Goal: Use online tool/utility: Utilize a website feature to perform a specific function

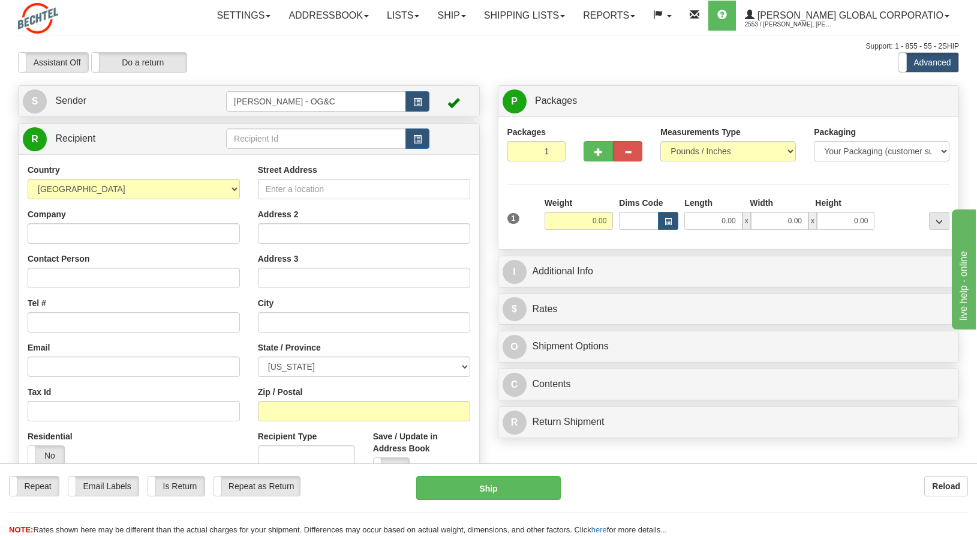
click at [121, 24] on div at bounding box center [92, 18] width 148 height 31
click at [366, 364] on select "[US_STATE] [US_STATE] [US_STATE] [US_STATE] Armed Forces America Armed Forces E…" at bounding box center [364, 366] width 212 height 20
select select "NV"
click at [114, 13] on div at bounding box center [92, 18] width 148 height 31
click at [329, 407] on input "Zip / Postal" at bounding box center [364, 411] width 212 height 20
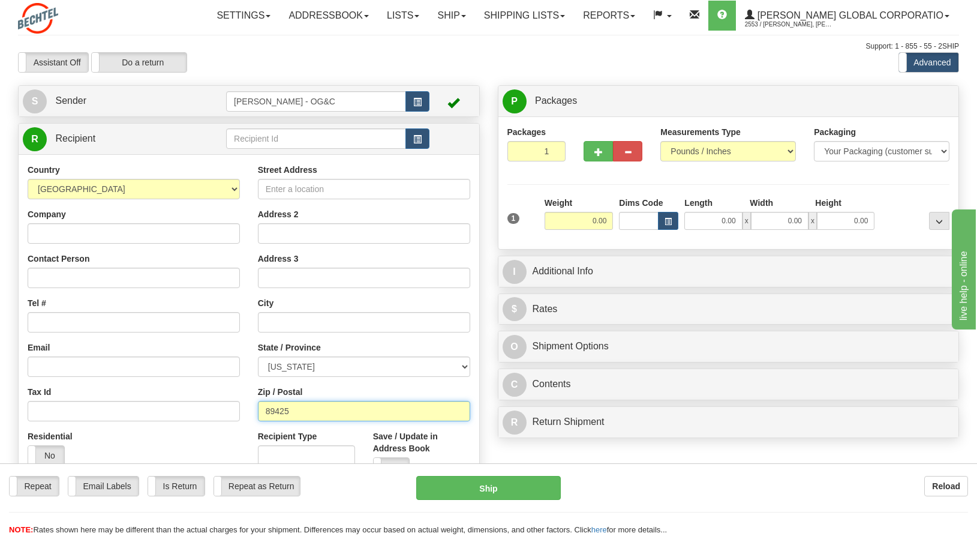
type input "89425"
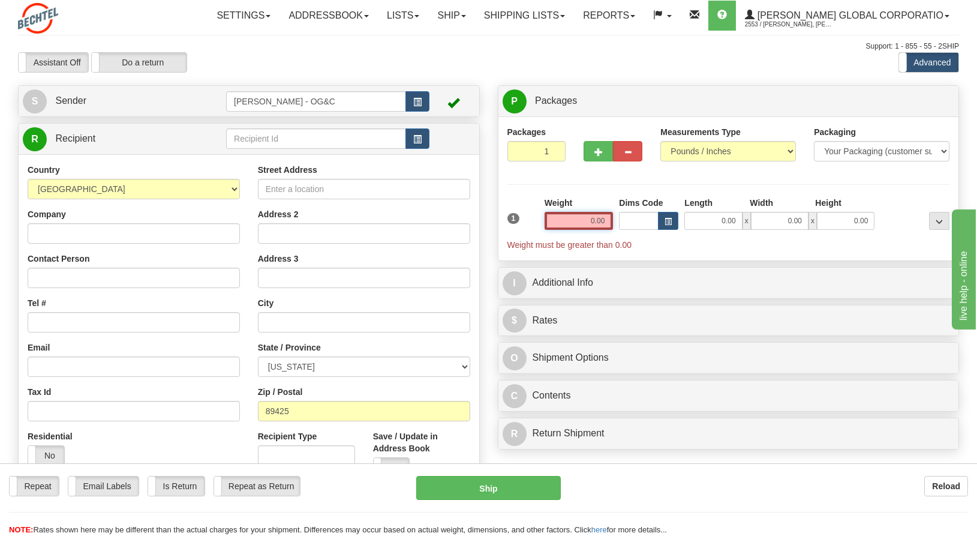
drag, startPoint x: 567, startPoint y: 214, endPoint x: 608, endPoint y: 212, distance: 41.5
click at [608, 212] on input "0.00" at bounding box center [579, 221] width 69 height 18
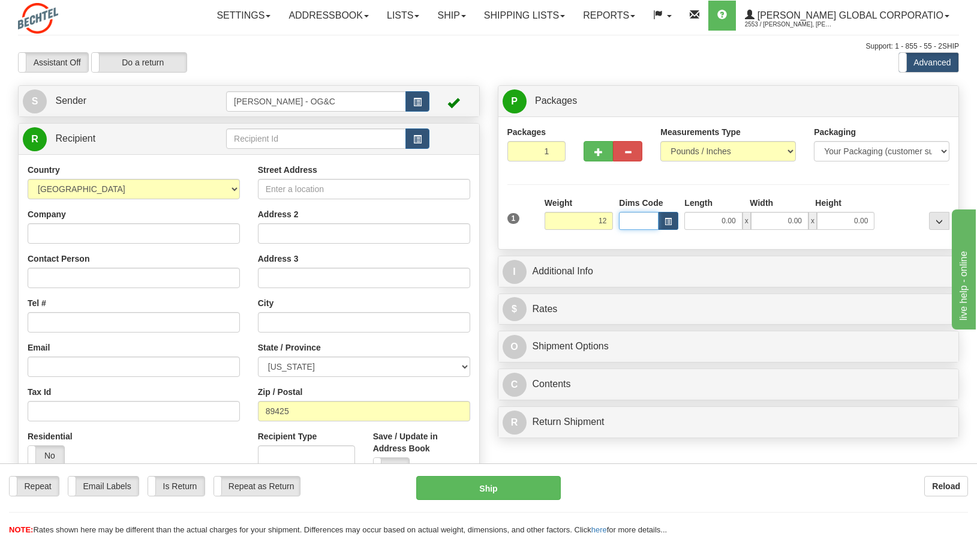
type input "12.00"
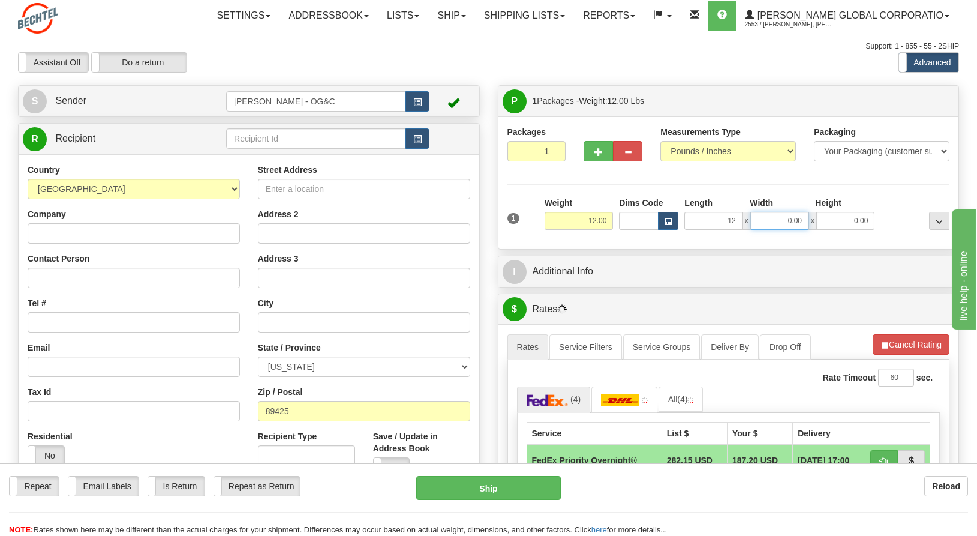
type input "12.00"
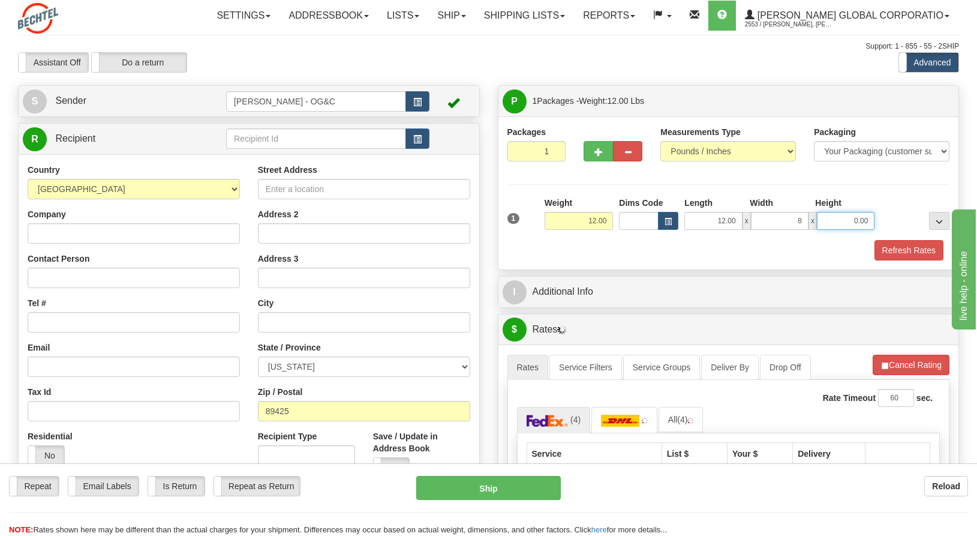
type input "8.00"
click at [886, 249] on button "Refresh Rates" at bounding box center [909, 250] width 69 height 20
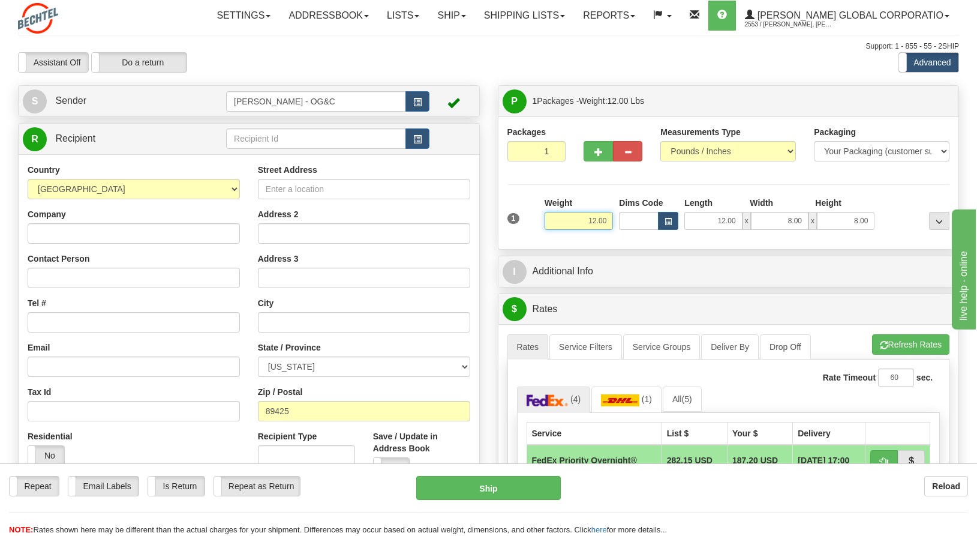
drag, startPoint x: 586, startPoint y: 221, endPoint x: 624, endPoint y: 223, distance: 38.5
click at [624, 223] on div "1 Weight 12.00 Dims Code x x" at bounding box center [729, 218] width 449 height 43
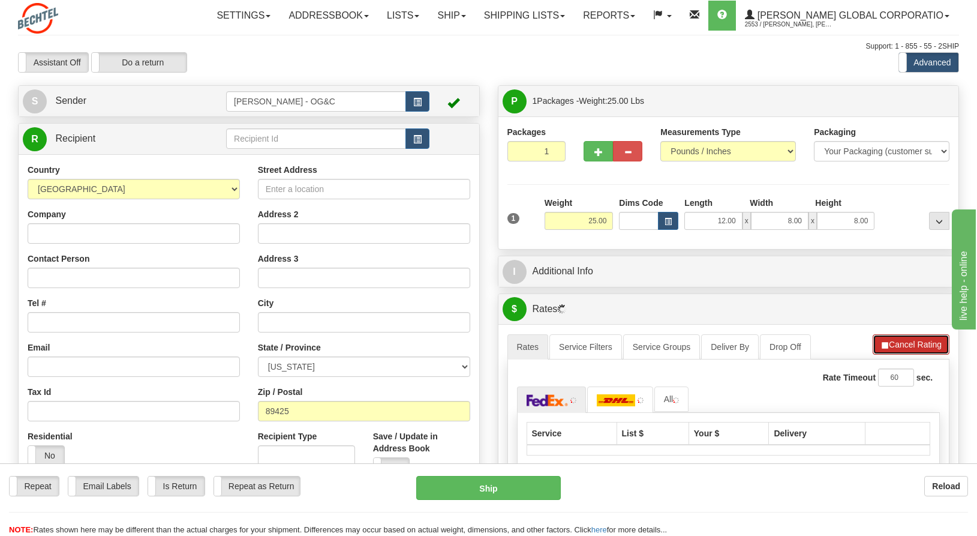
click at [904, 343] on button "Cancel Rating" at bounding box center [911, 344] width 77 height 20
click at [911, 341] on button "Refresh Rates" at bounding box center [910, 344] width 77 height 20
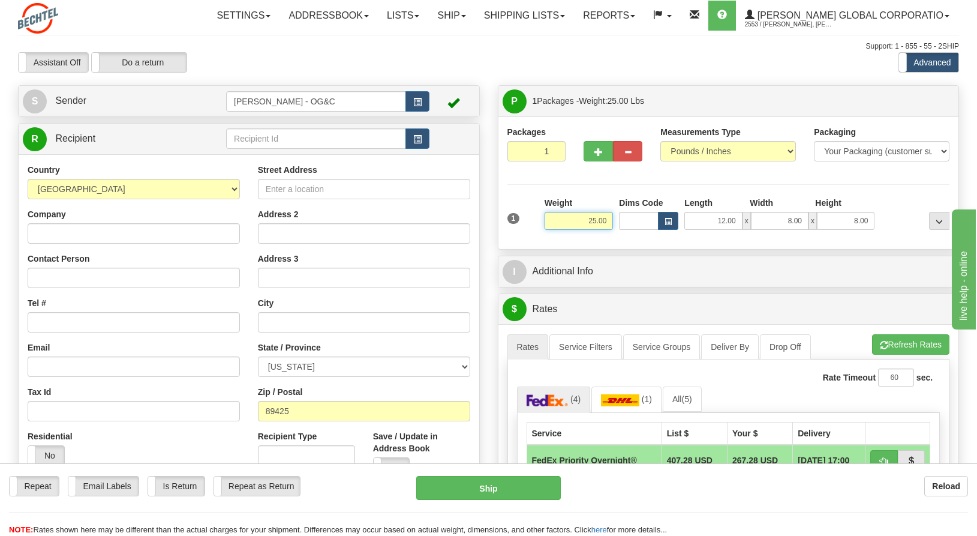
drag, startPoint x: 577, startPoint y: 217, endPoint x: 631, endPoint y: 212, distance: 53.6
click at [631, 212] on div "1 Weight 25.00 Dims Code x x" at bounding box center [729, 218] width 449 height 43
type input "12.00"
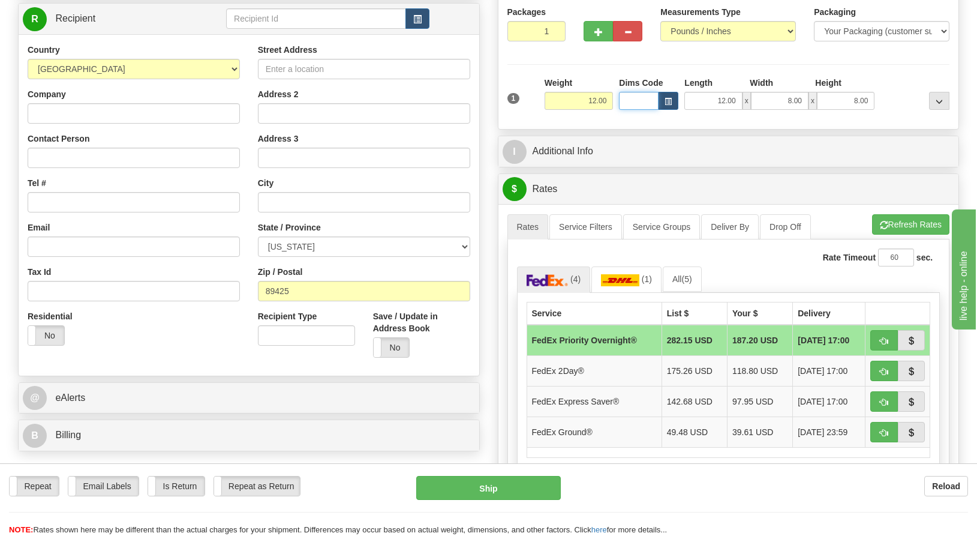
scroll to position [240, 0]
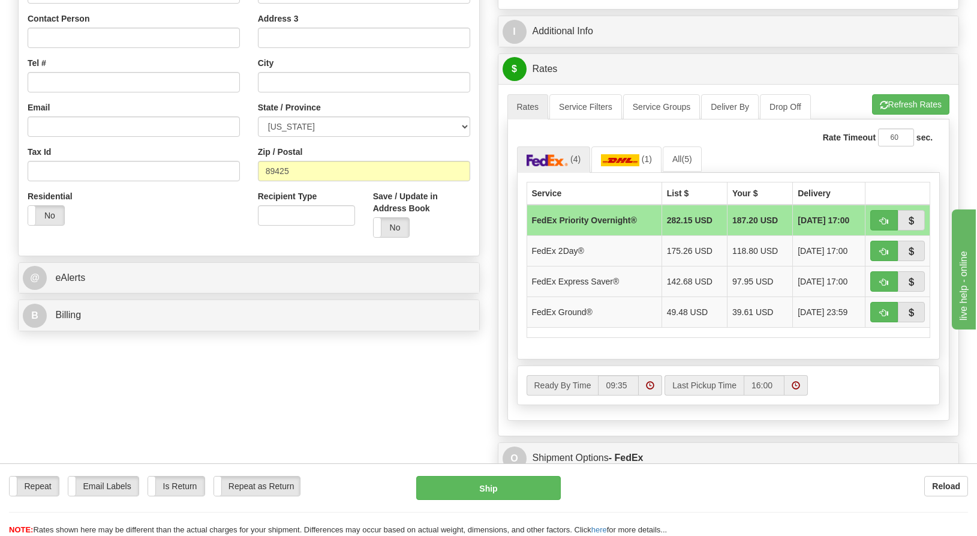
click at [754, 151] on ul "(4) (1) All (5)" at bounding box center [729, 159] width 424 height 26
